Goal: Task Accomplishment & Management: Manage account settings

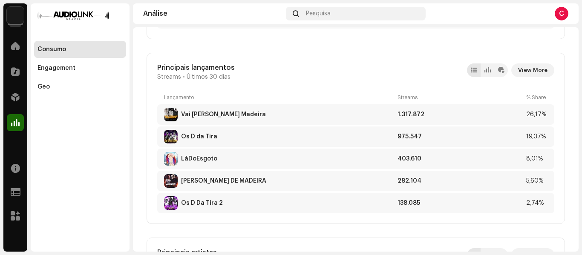
scroll to position [502, 0]
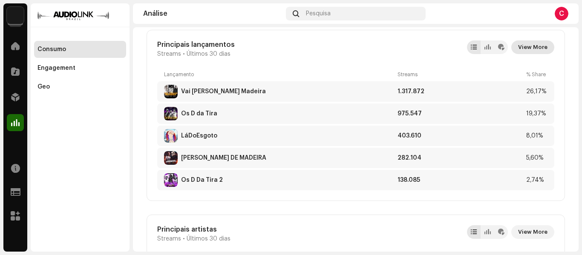
click at [522, 52] on span "View More" at bounding box center [532, 47] width 29 height 17
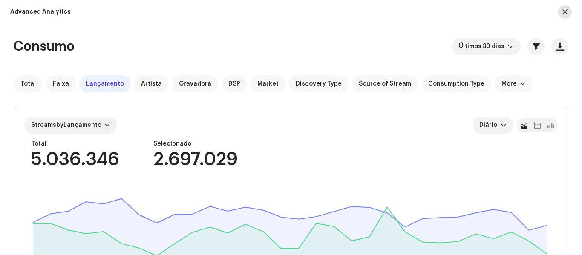
click at [562, 9] on button "button" at bounding box center [565, 12] width 14 height 14
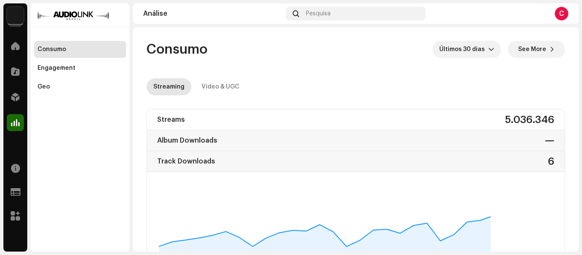
click at [562, 9] on div "C" at bounding box center [562, 14] width 14 height 14
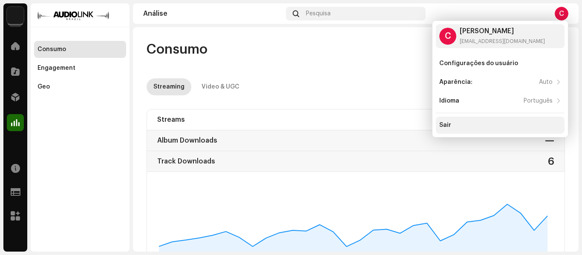
click at [486, 130] on div "Sair" at bounding box center [500, 125] width 129 height 17
